Goal: Entertainment & Leisure: Consume media (video, audio)

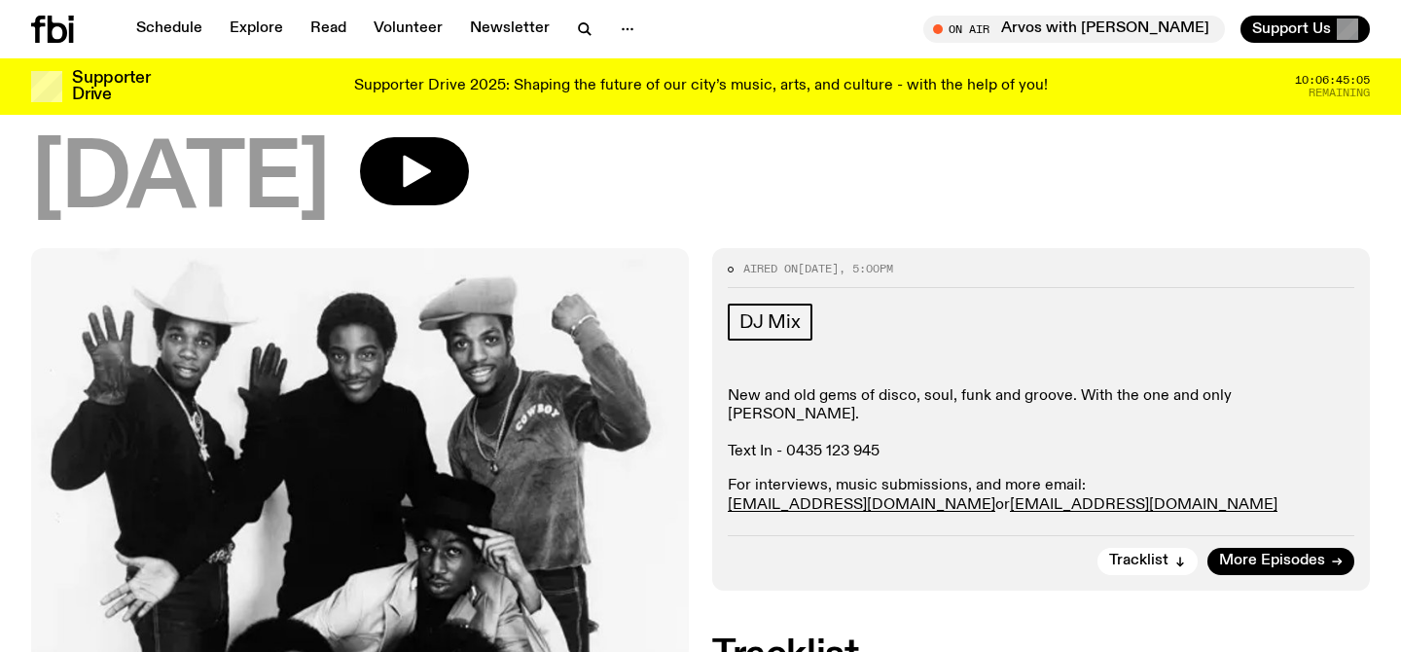
scroll to position [111, 0]
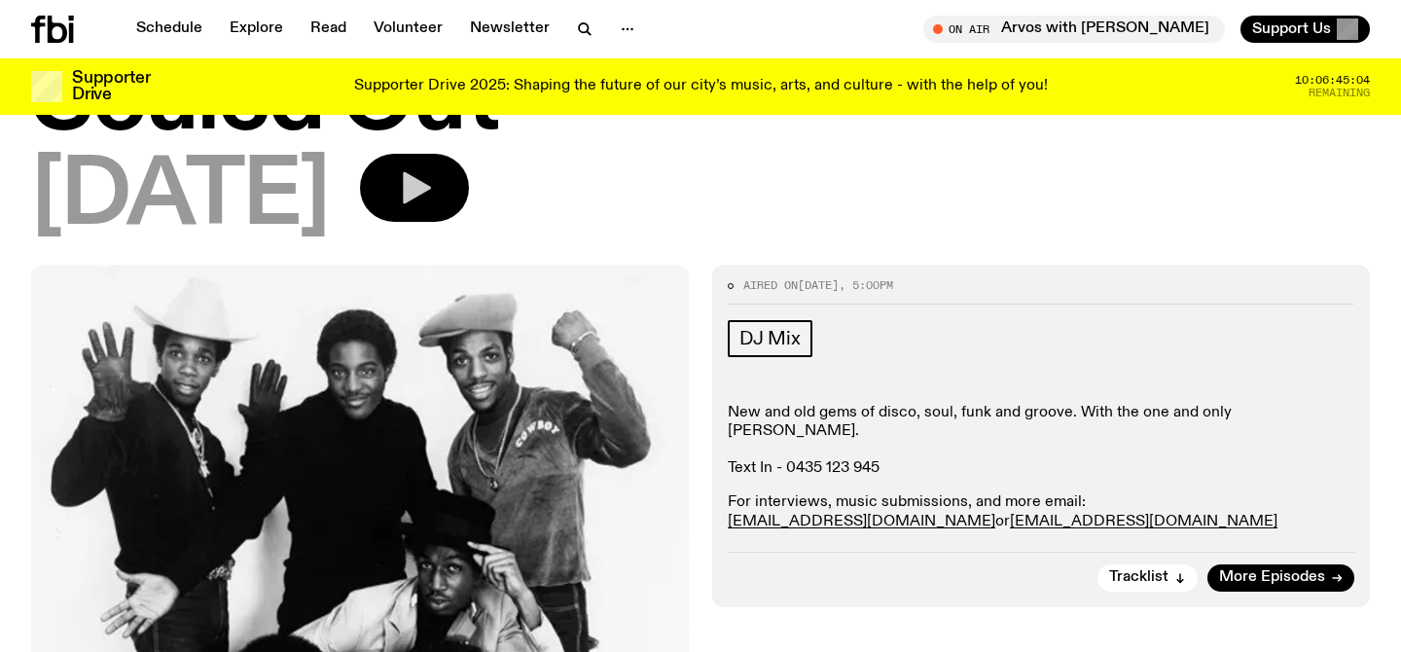
click at [431, 182] on icon "button" at bounding box center [417, 188] width 28 height 32
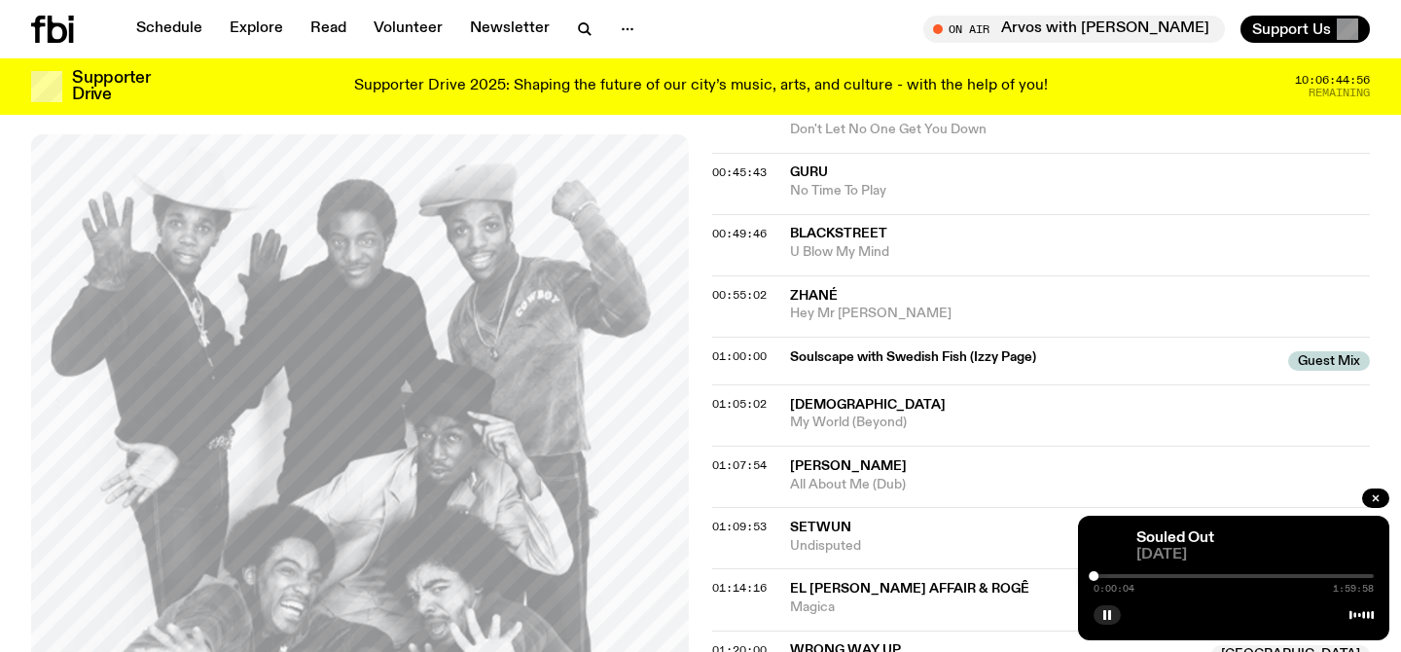
scroll to position [1142, 0]
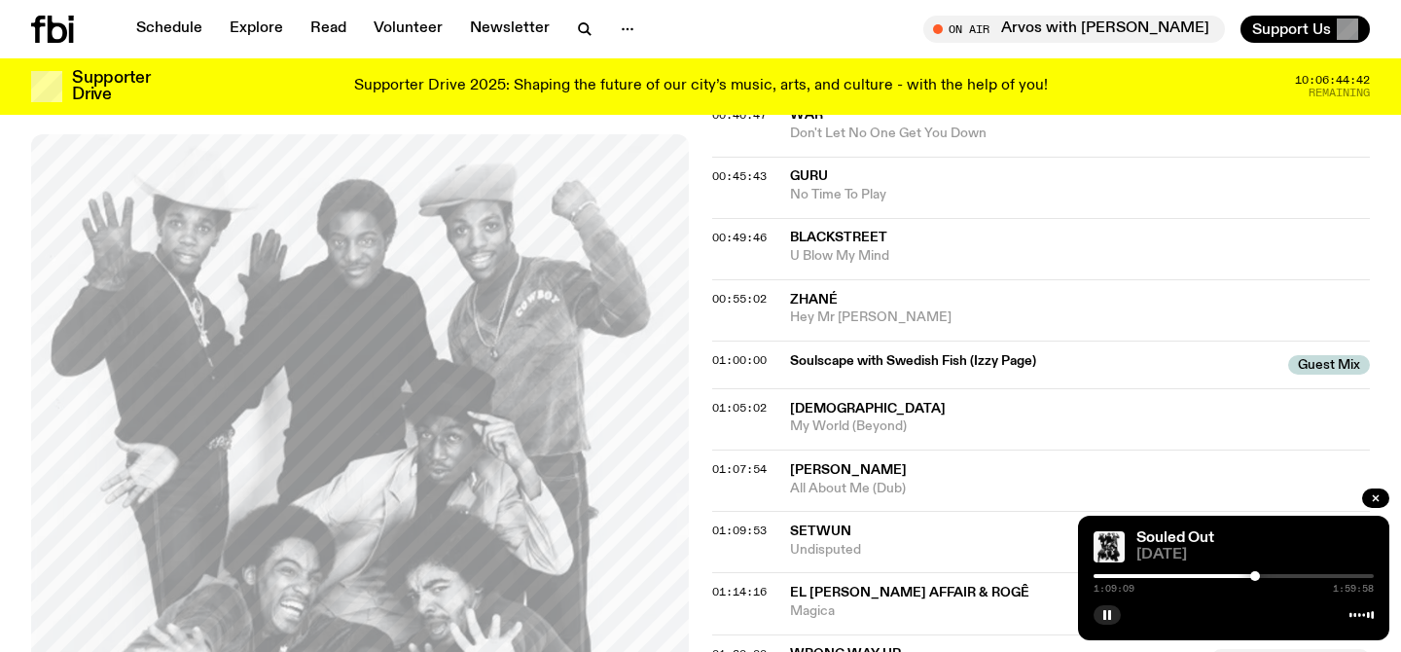
drag, startPoint x: 1097, startPoint y: 576, endPoint x: 1255, endPoint y: 571, distance: 157.7
click at [1255, 571] on div at bounding box center [1255, 576] width 10 height 10
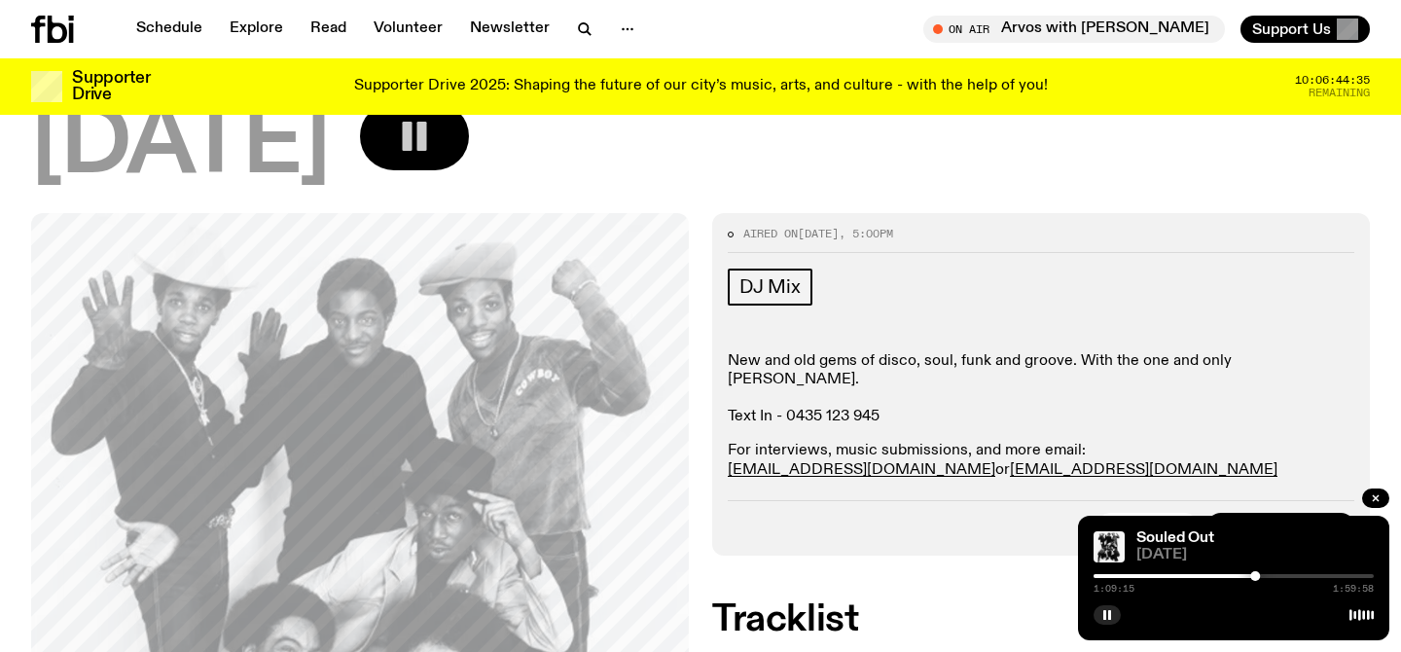
scroll to position [0, 0]
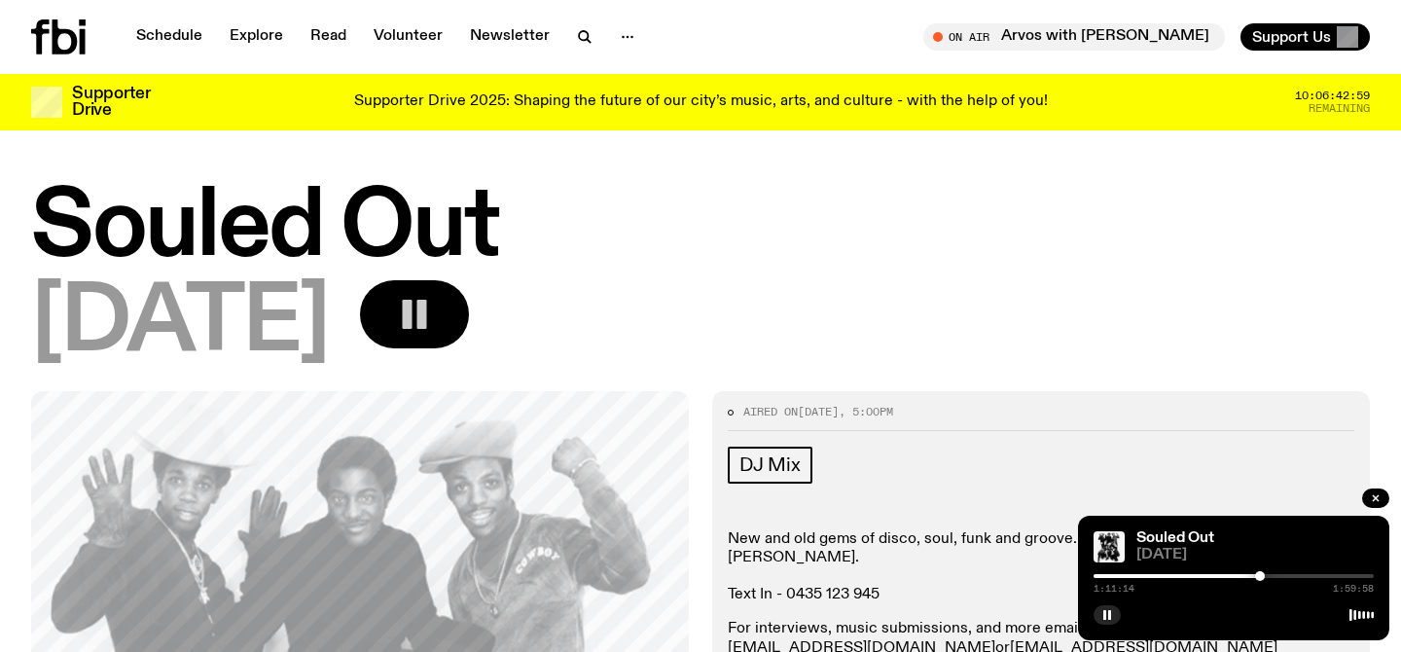
click at [1260, 576] on div at bounding box center [1260, 576] width 10 height 10
click at [1261, 576] on div at bounding box center [1261, 576] width 10 height 10
click at [1263, 576] on div at bounding box center [1262, 576] width 10 height 10
click at [1264, 577] on div at bounding box center [1263, 576] width 10 height 10
click at [1265, 576] on div at bounding box center [1265, 576] width 10 height 10
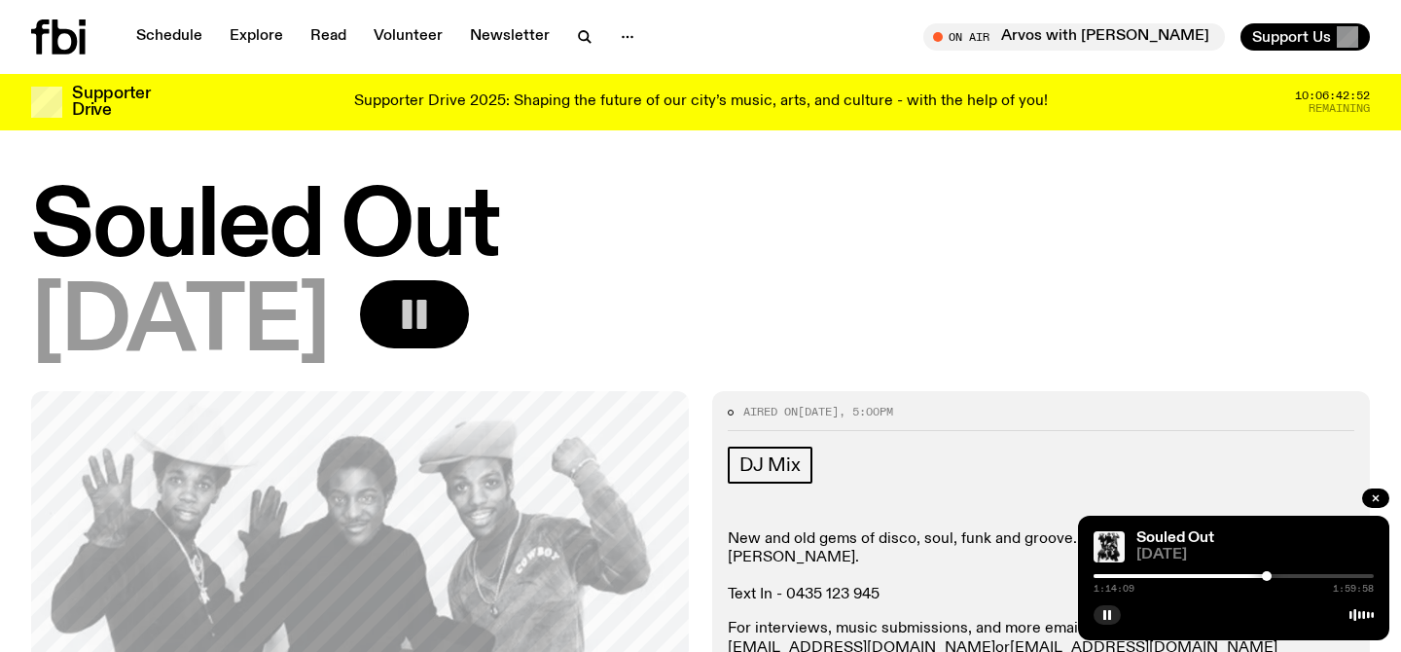
click at [1267, 576] on div at bounding box center [1267, 576] width 10 height 10
click at [1266, 575] on div at bounding box center [1266, 576] width 10 height 10
click at [1107, 617] on icon "button" at bounding box center [1107, 615] width 12 height 12
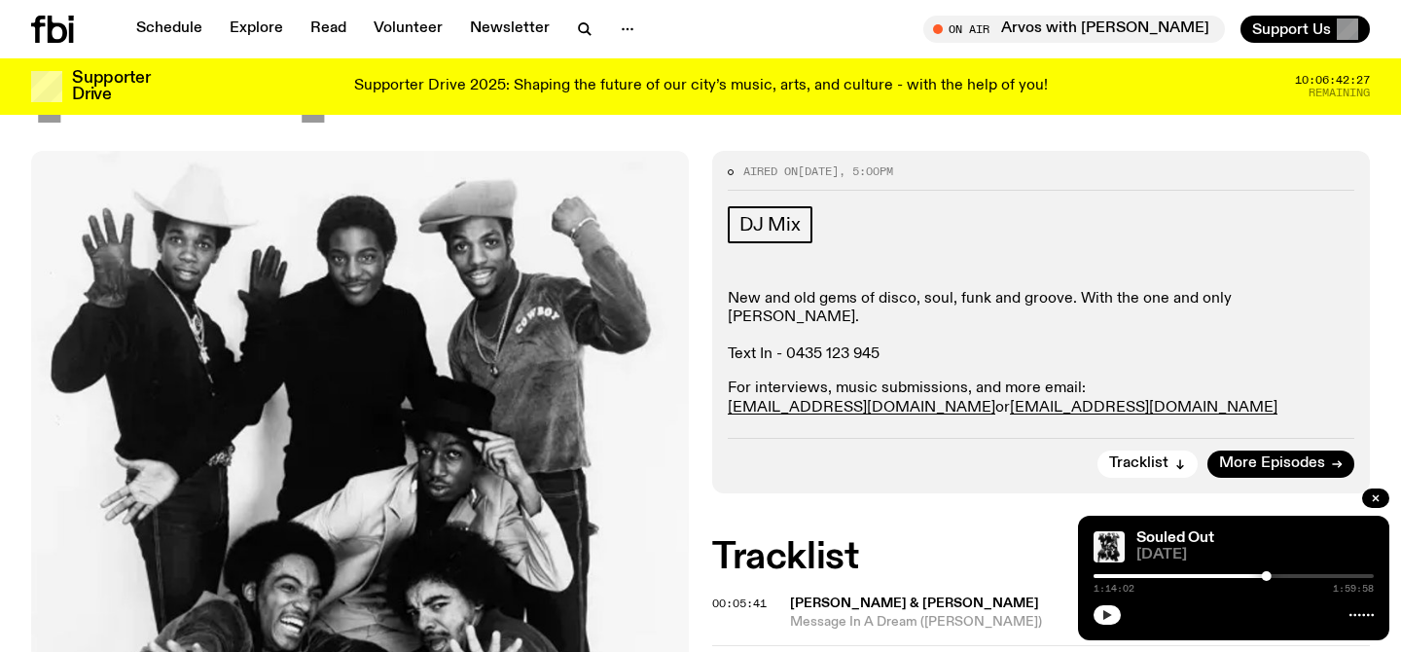
scroll to position [222, 0]
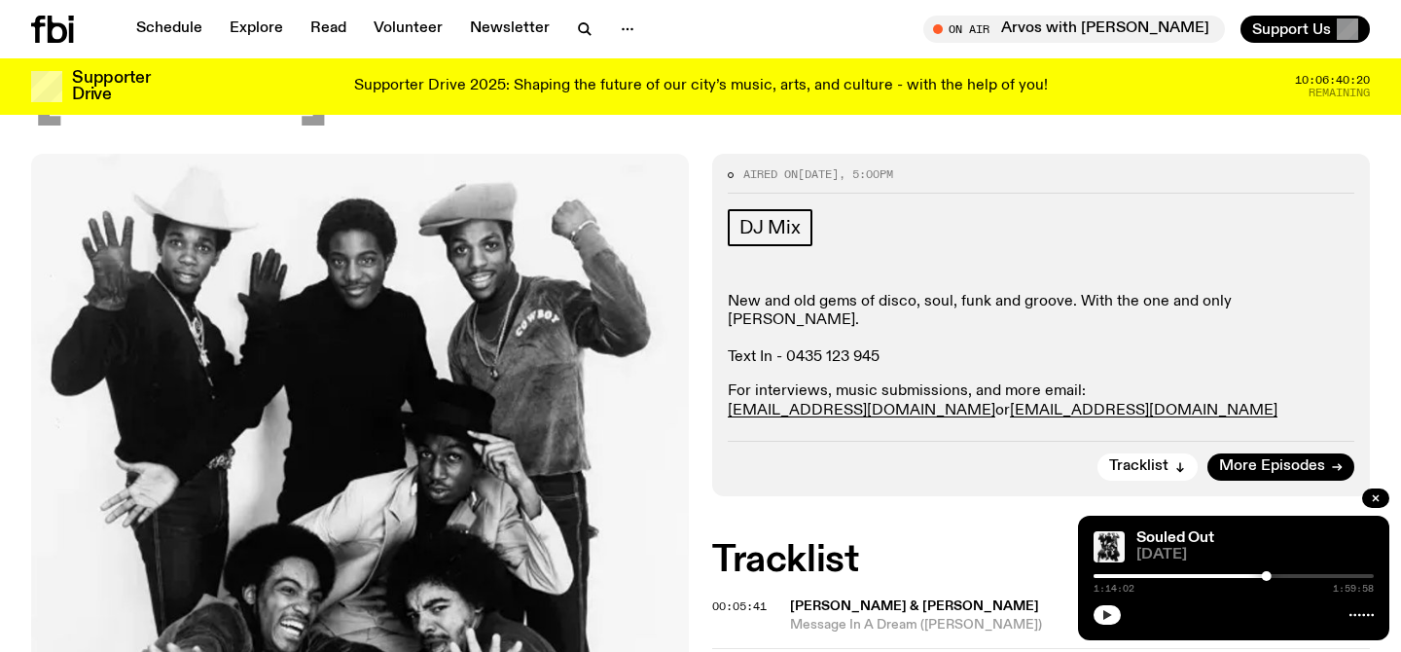
click at [1113, 614] on button "button" at bounding box center [1107, 614] width 27 height 19
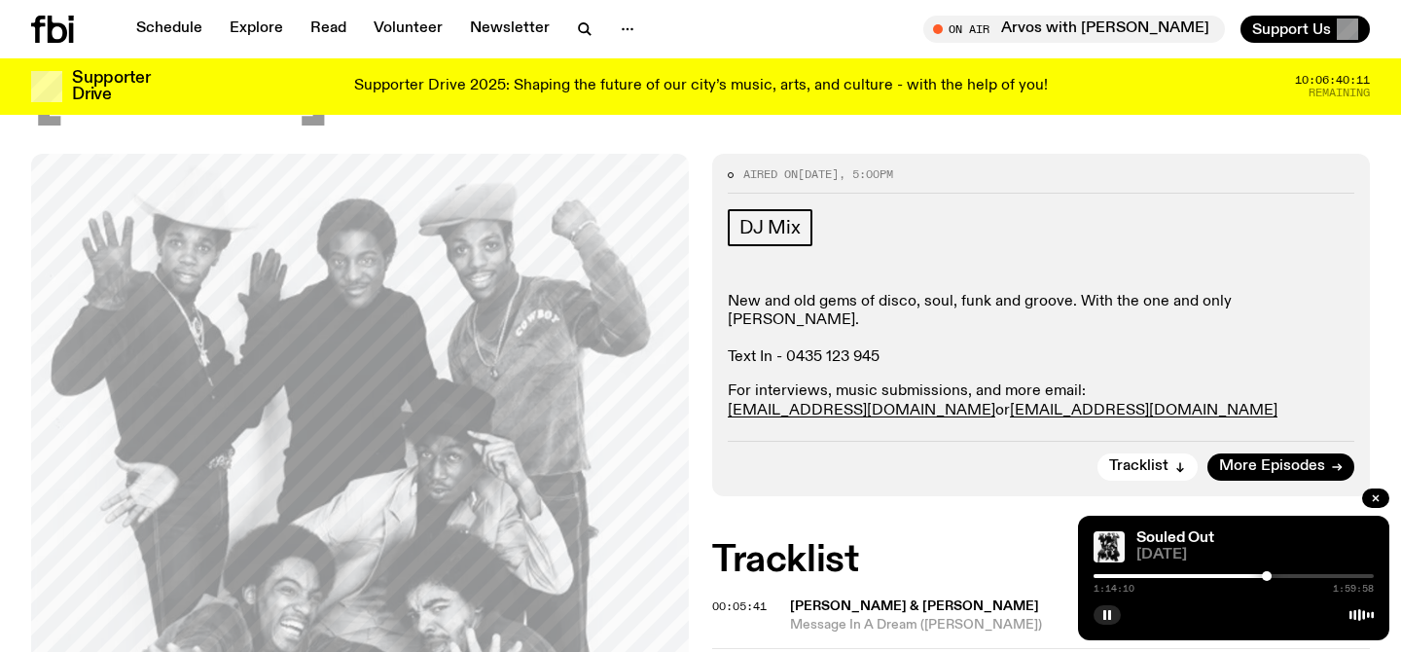
click at [1269, 574] on div at bounding box center [1267, 576] width 10 height 10
click at [1271, 574] on div at bounding box center [1269, 576] width 10 height 10
click at [1274, 574] on div at bounding box center [1271, 576] width 10 height 10
click at [1272, 576] on div at bounding box center [1272, 576] width 10 height 10
click at [1110, 615] on rect "button" at bounding box center [1109, 615] width 3 height 10
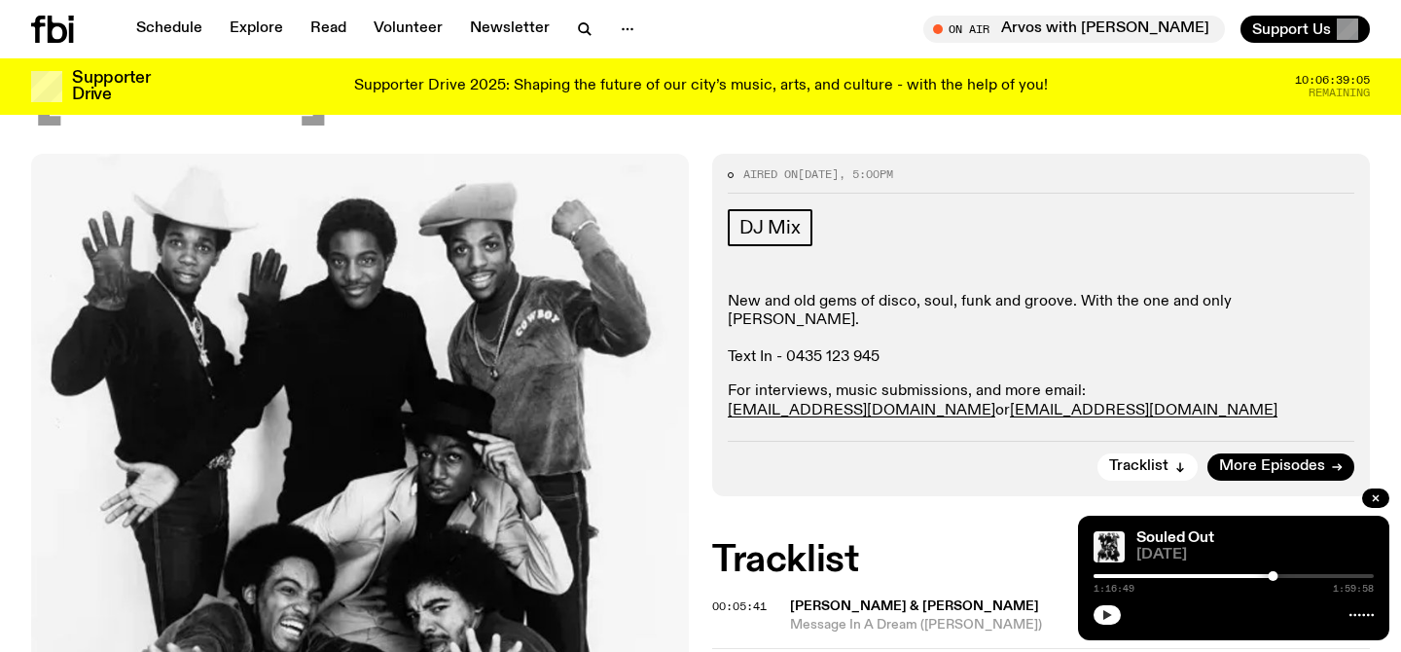
click at [1110, 615] on icon "button" at bounding box center [1107, 615] width 9 height 10
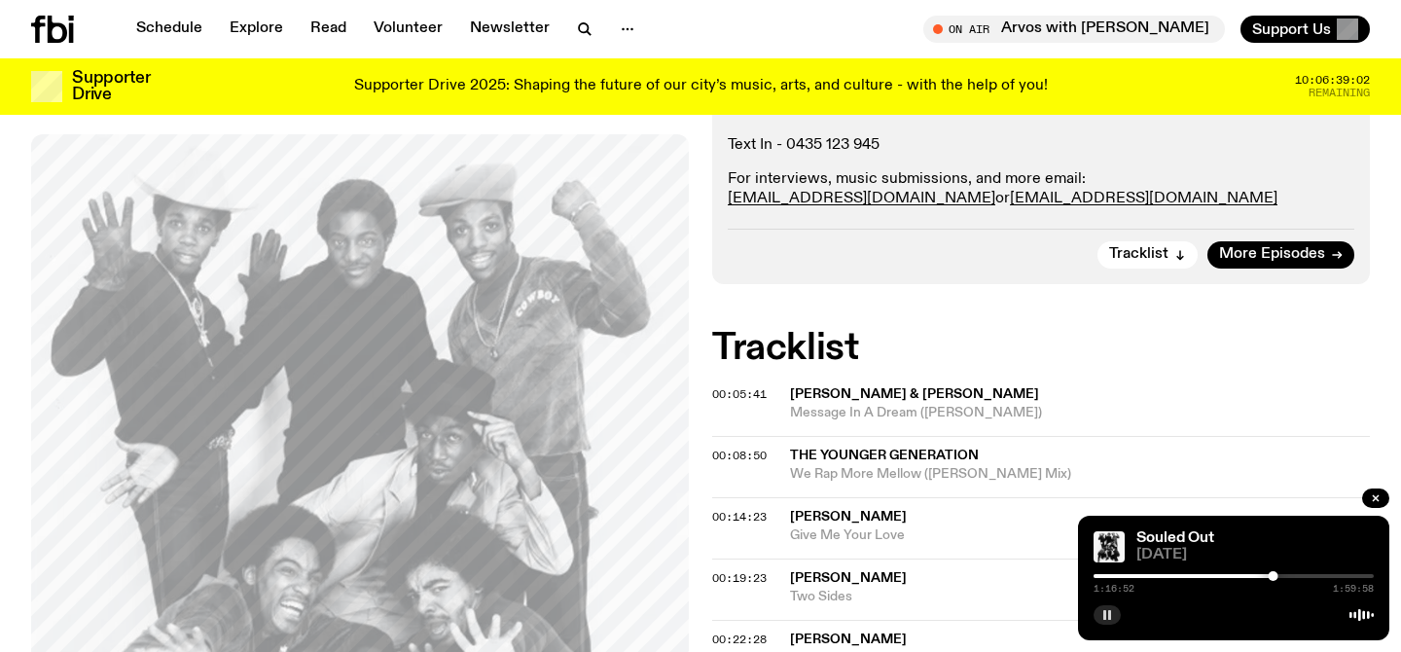
scroll to position [454, 0]
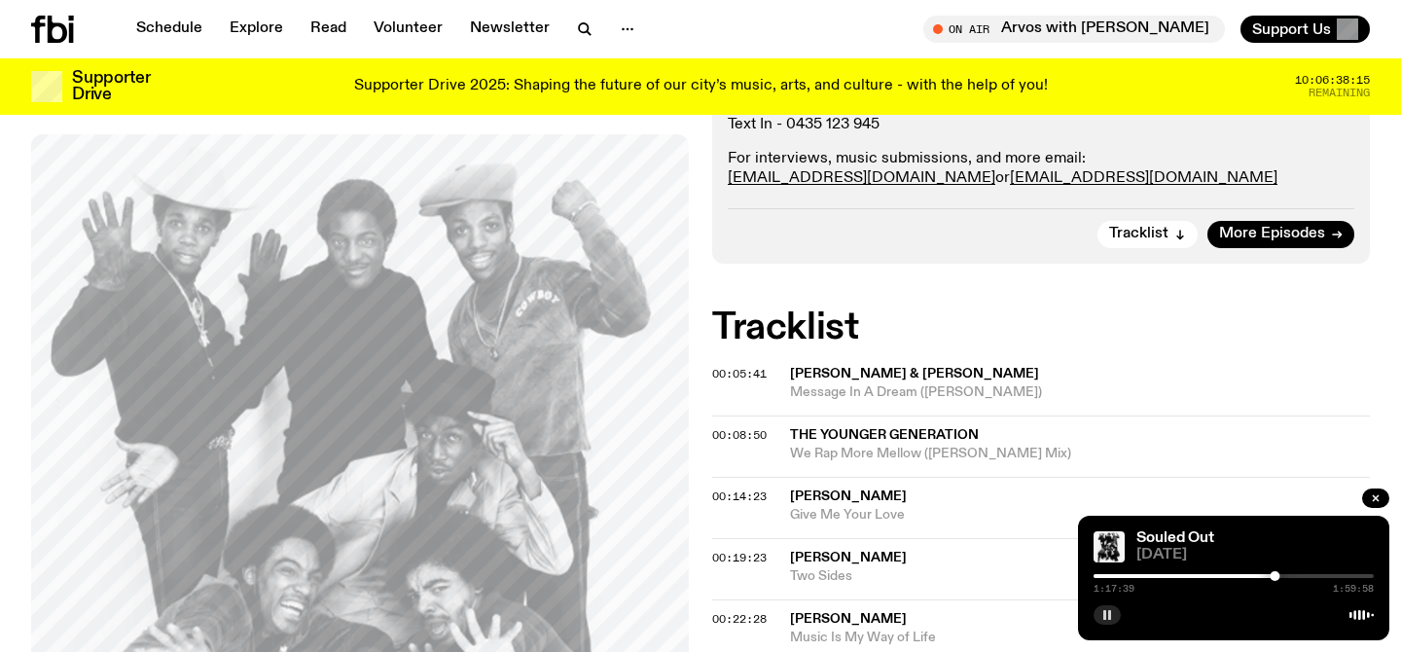
click at [1108, 618] on rect "button" at bounding box center [1109, 615] width 3 height 10
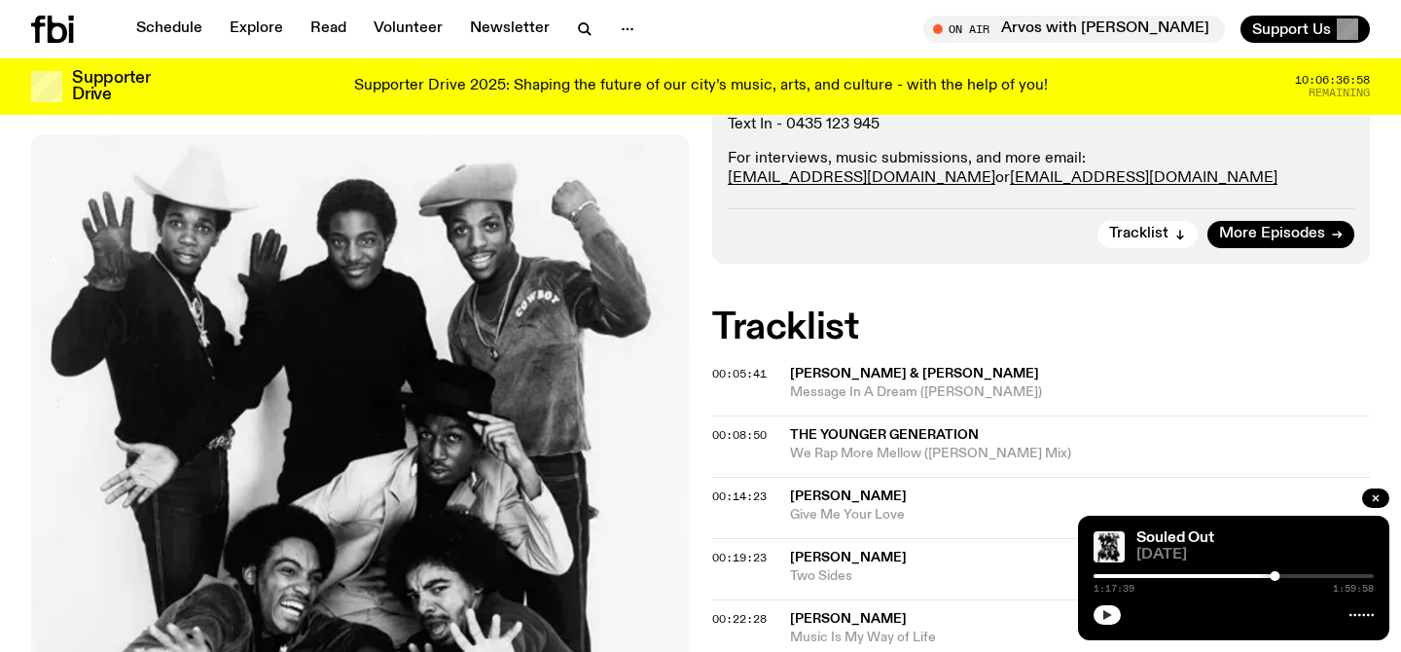
click at [1114, 619] on button "button" at bounding box center [1107, 614] width 27 height 19
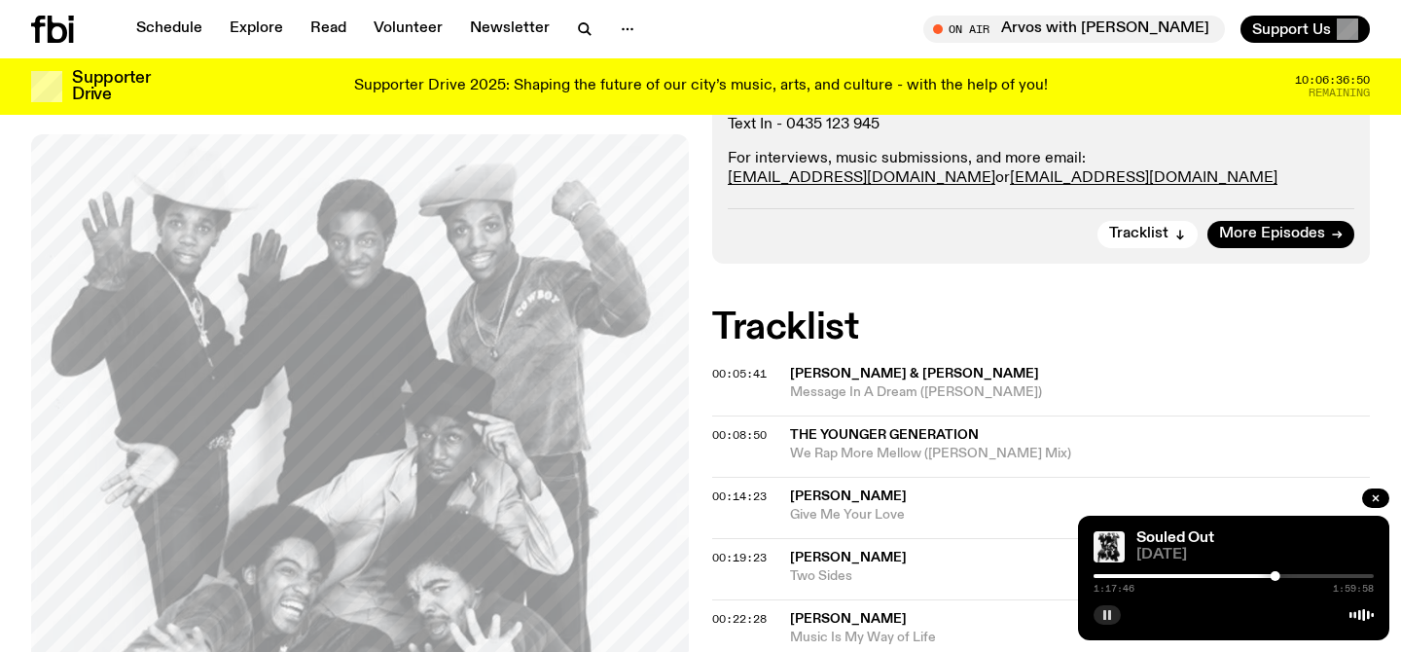
click at [1110, 614] on rect "button" at bounding box center [1109, 615] width 3 height 10
click at [1110, 614] on icon "button" at bounding box center [1107, 615] width 9 height 10
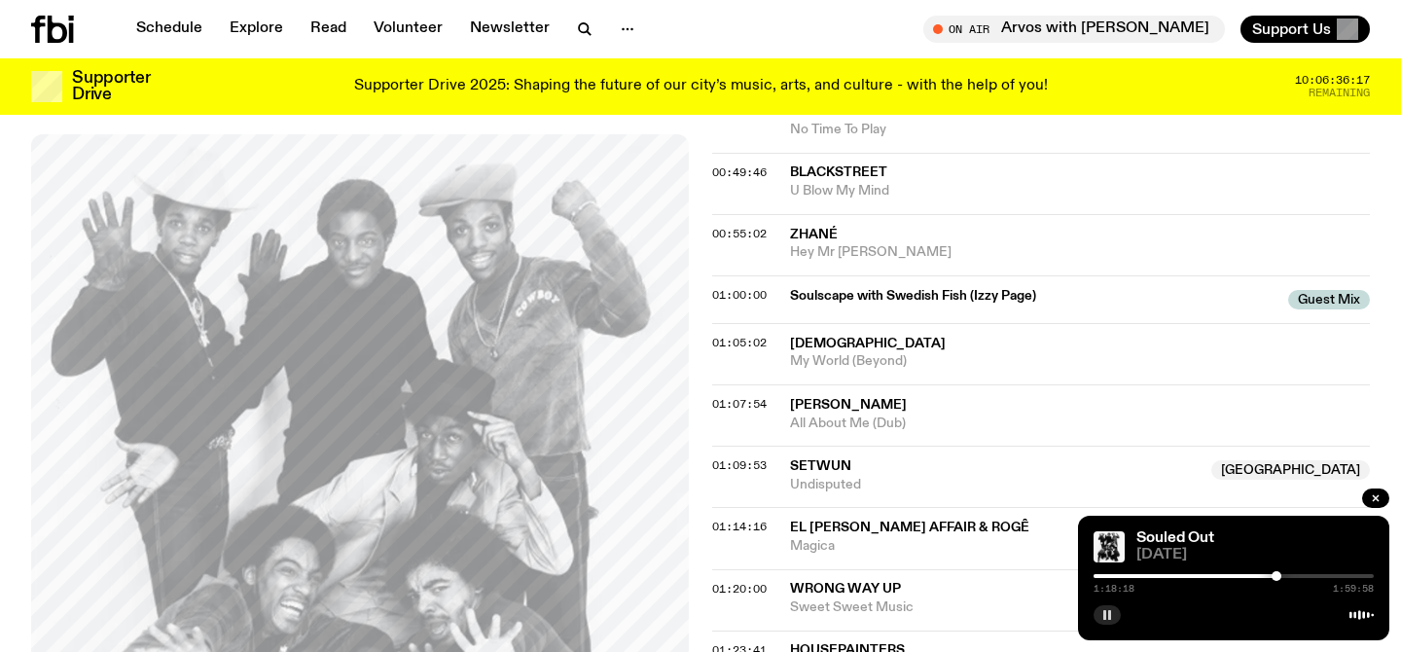
scroll to position [1205, 0]
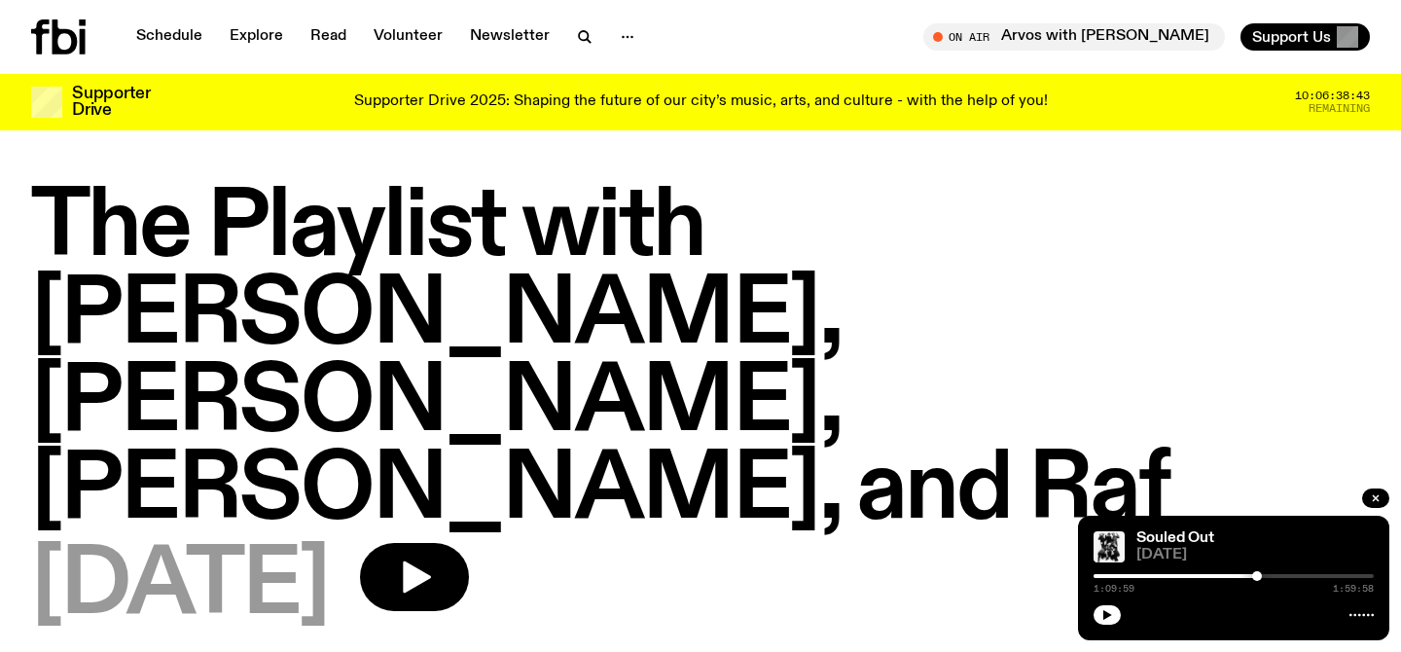
click at [73, 39] on icon at bounding box center [65, 36] width 25 height 35
click at [434, 557] on icon "button" at bounding box center [414, 576] width 39 height 39
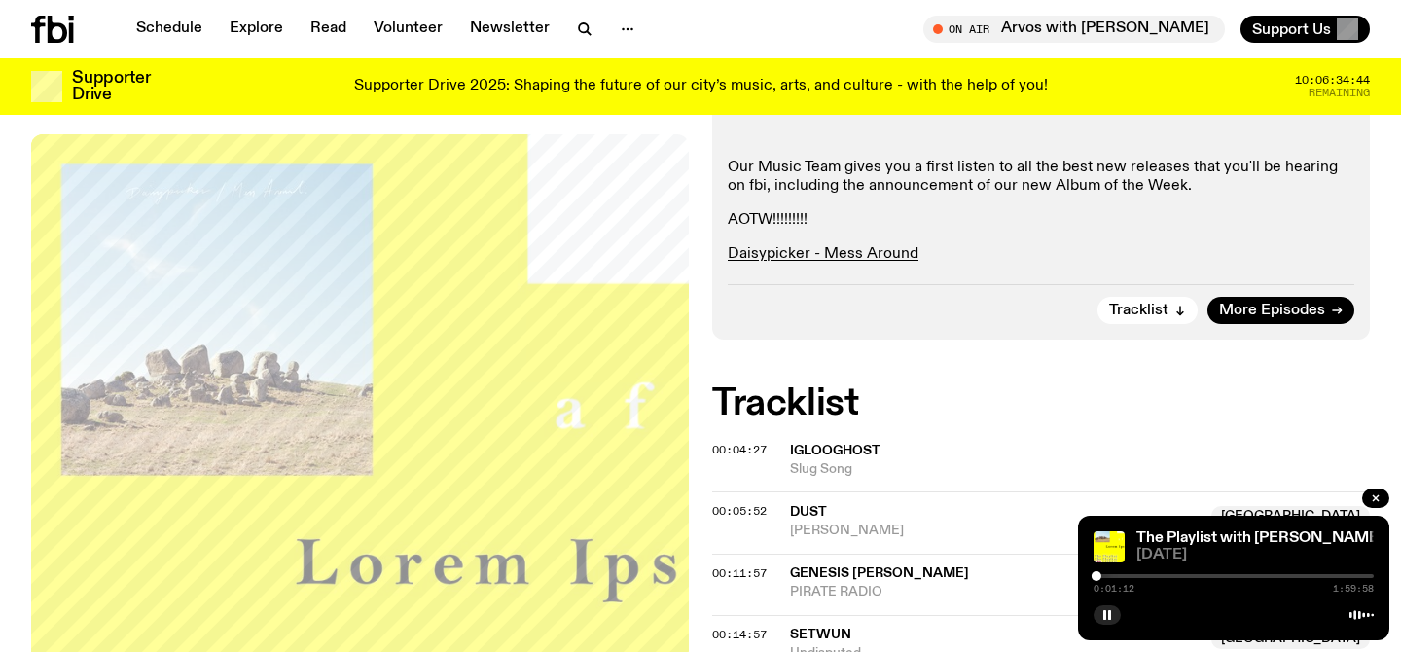
scroll to position [618, 0]
drag, startPoint x: 1099, startPoint y: 578, endPoint x: 1128, endPoint y: 588, distance: 29.8
click at [1128, 588] on div "0:14:34 1:59:58" at bounding box center [1234, 581] width 280 height 23
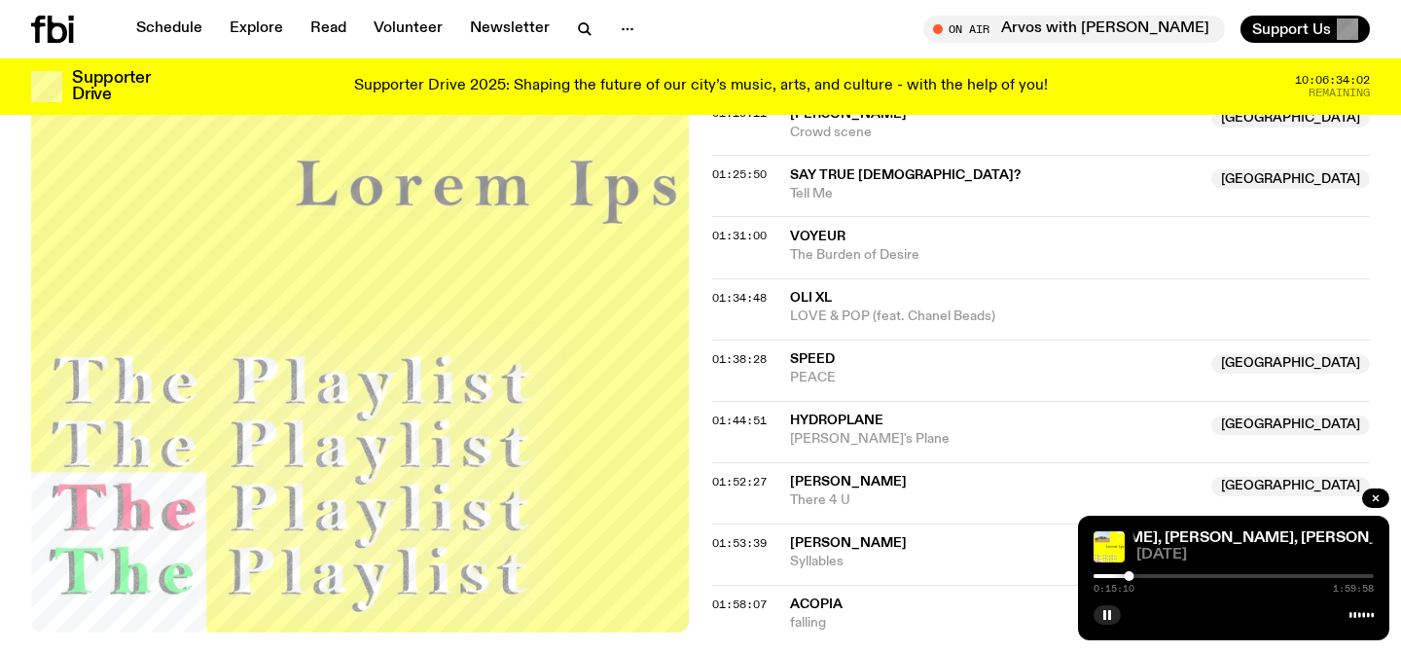
scroll to position [2119, 0]
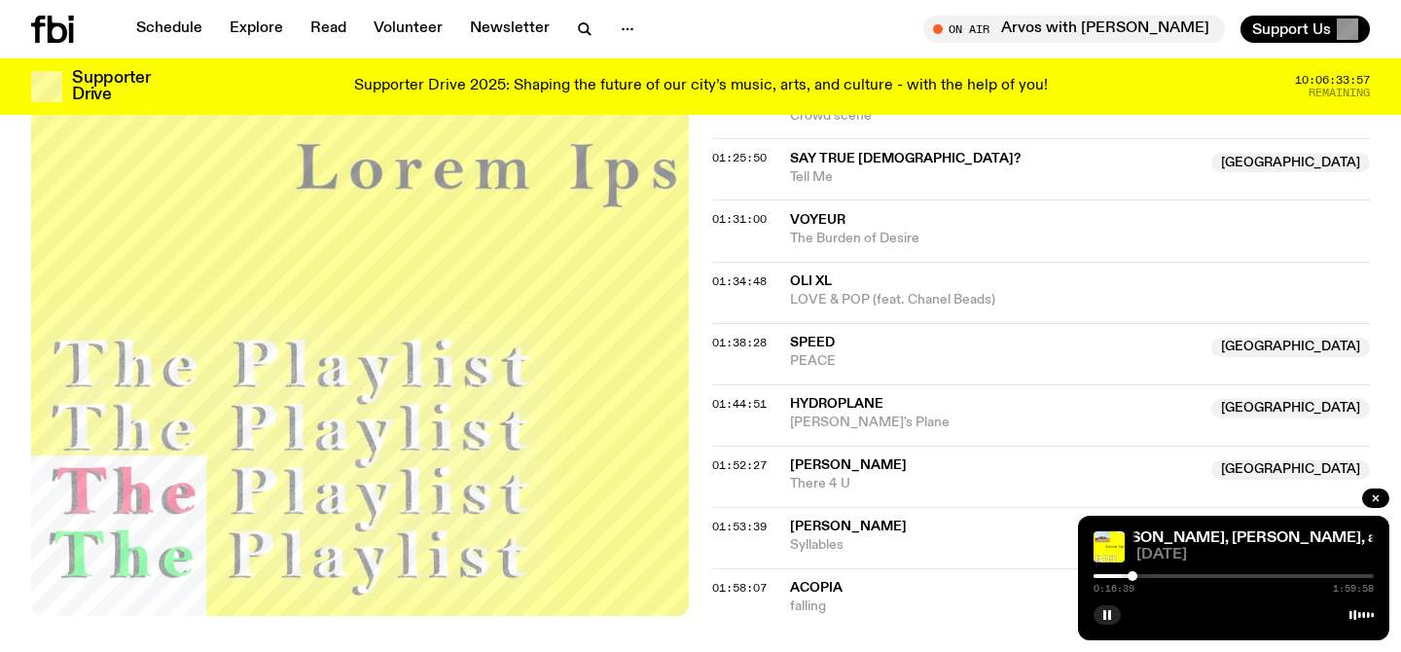
click at [1132, 577] on div at bounding box center [1133, 576] width 10 height 10
click at [1137, 575] on div at bounding box center [1234, 576] width 280 height 4
